Goal: Task Accomplishment & Management: Complete application form

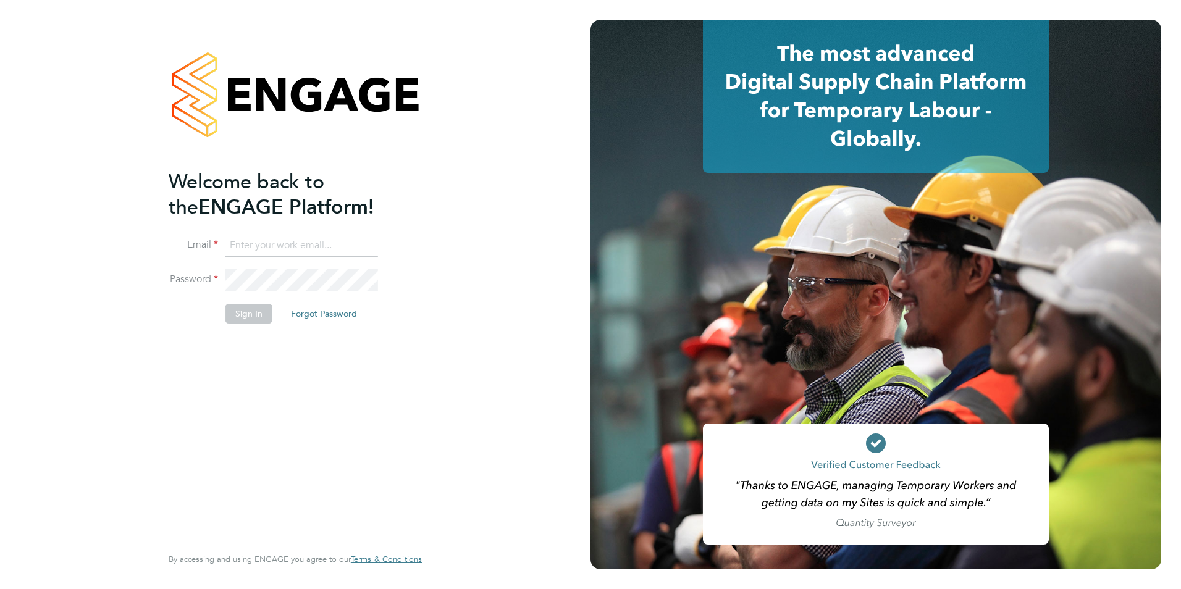
type input "billy.McNamara@regensolutions.co.uk"
click at [266, 306] on button "Sign In" at bounding box center [248, 314] width 47 height 20
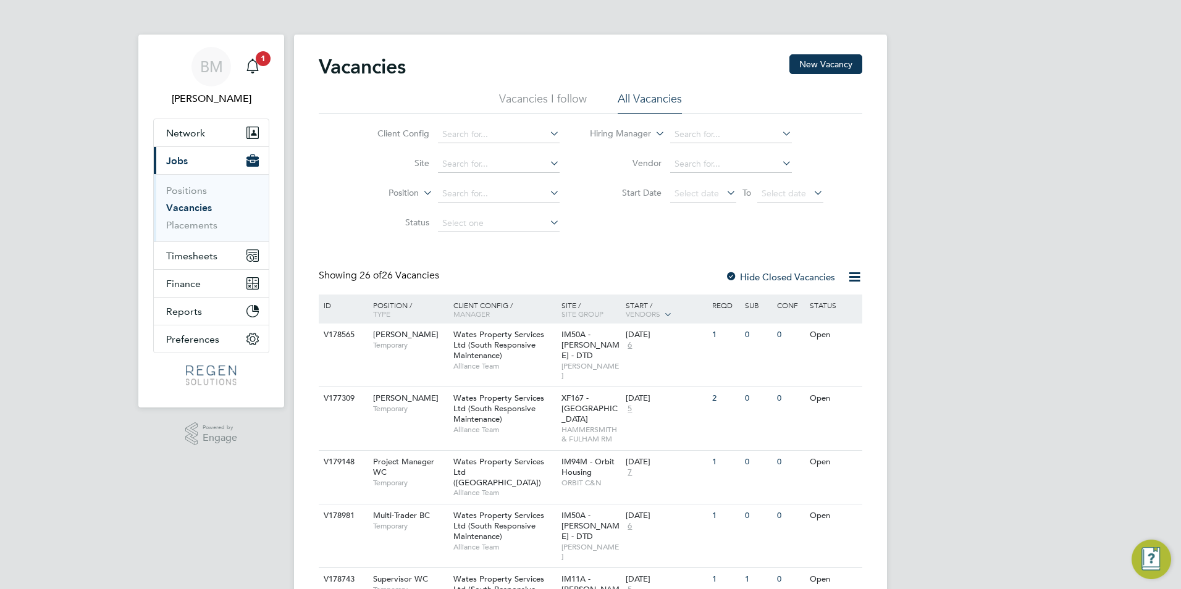
click at [565, 85] on div "Vacancies New Vacancy" at bounding box center [591, 72] width 544 height 37
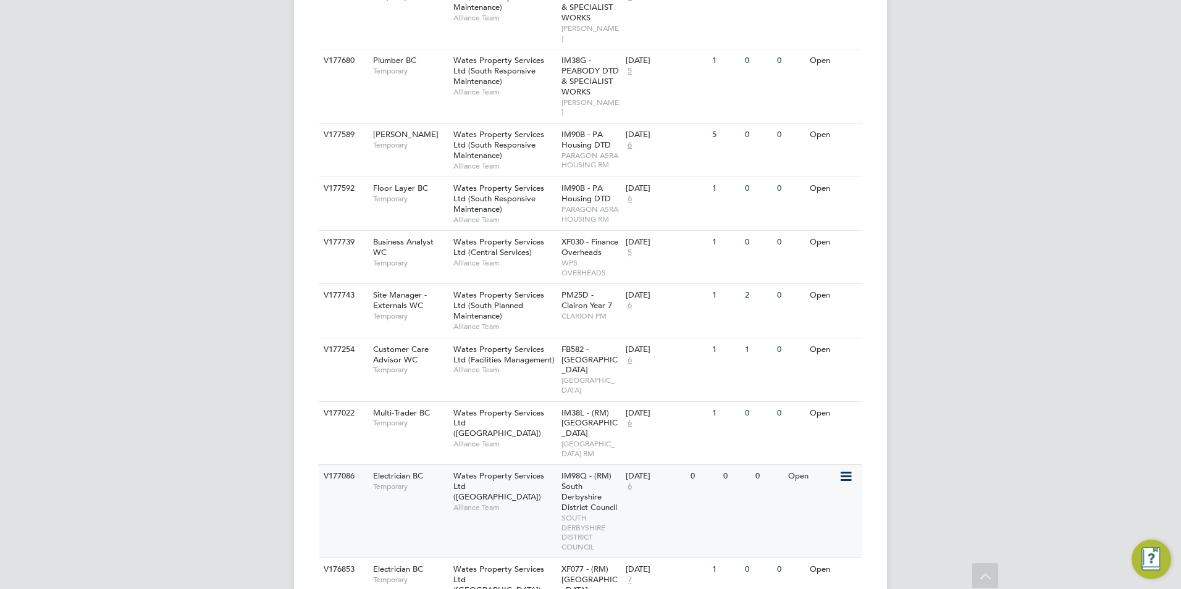
scroll to position [1394, 0]
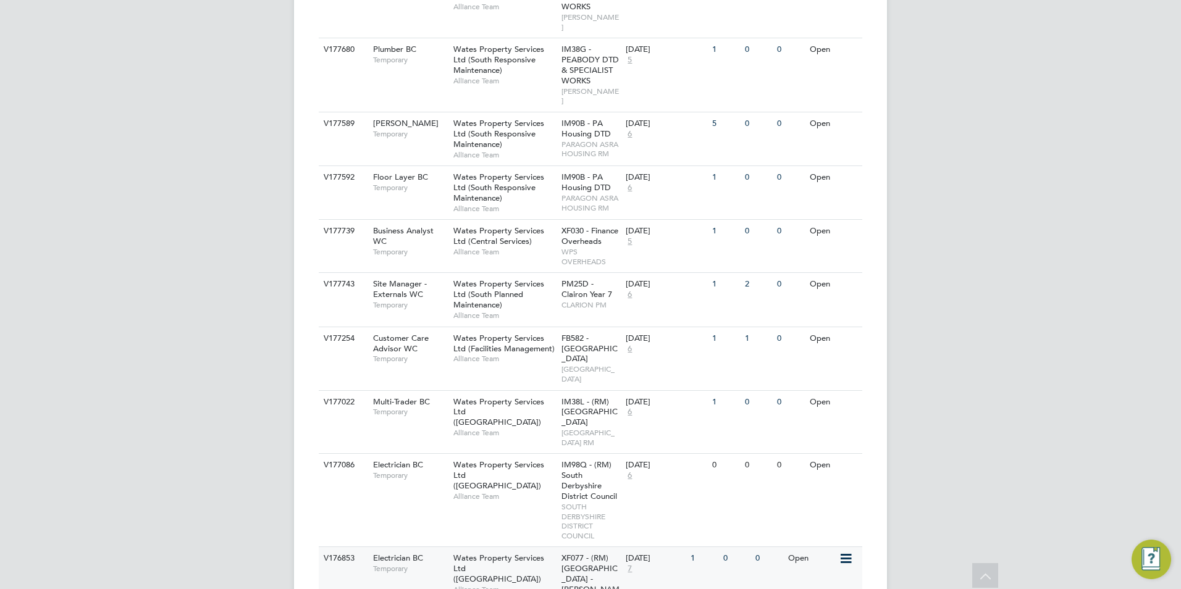
click at [429, 547] on div "V176853 Electrician BC Temporary Wates Property Services Ltd ([GEOGRAPHIC_DATA]…" at bounding box center [591, 599] width 544 height 105
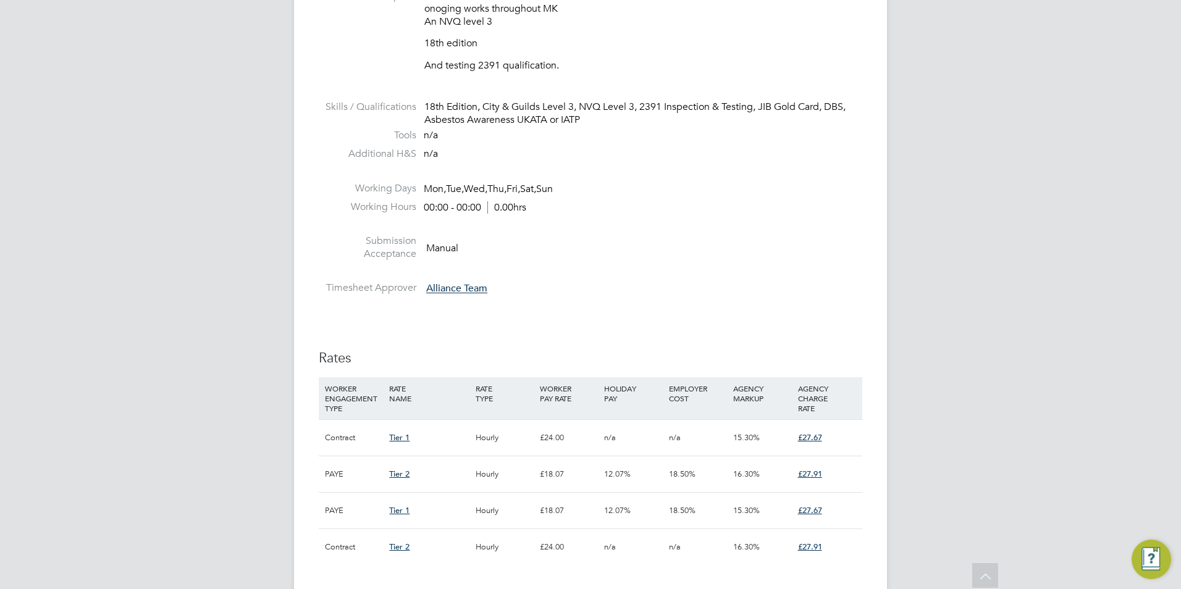
scroll to position [556, 0]
